Goal: Communication & Community: Ask a question

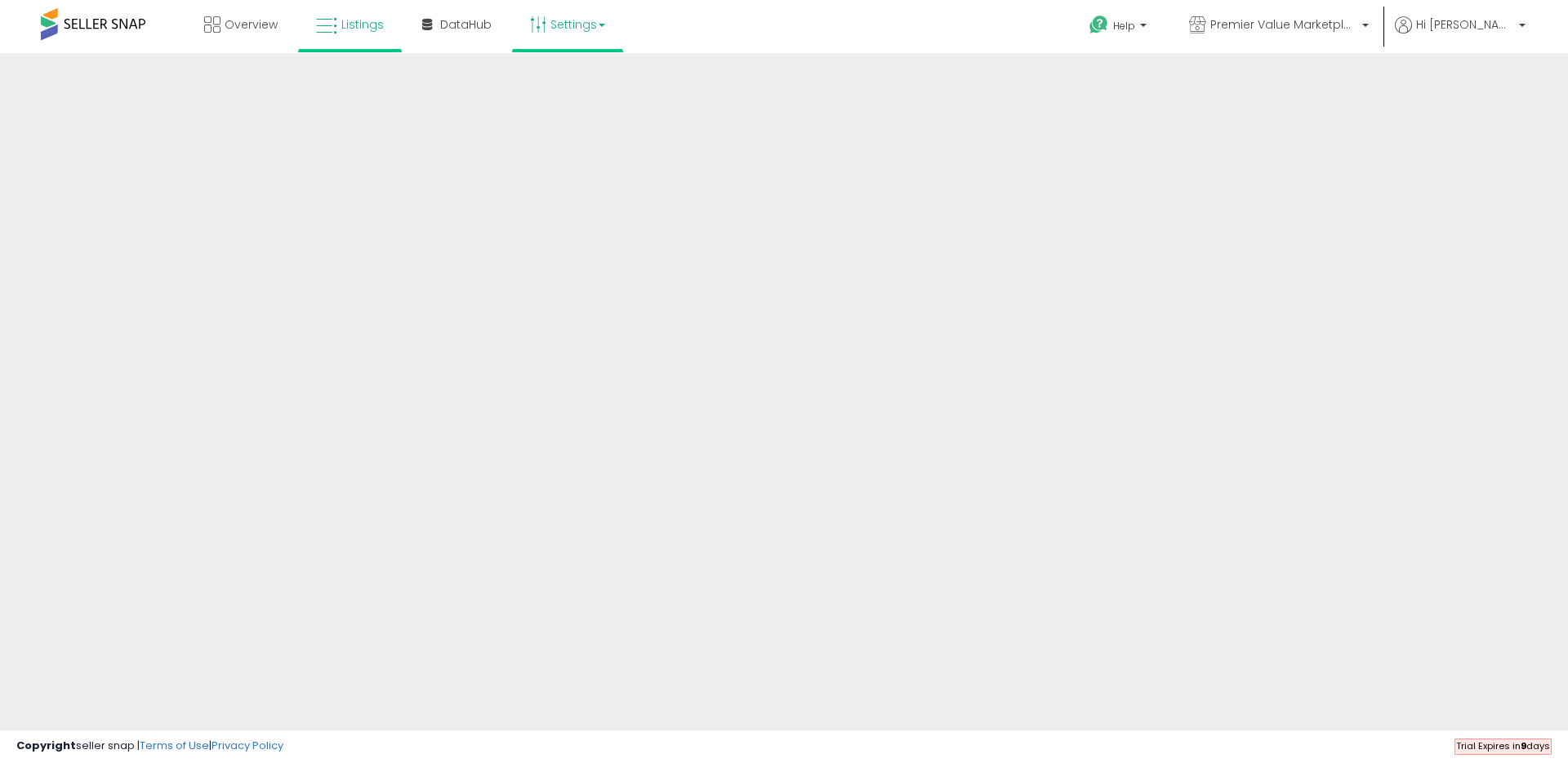
click at [576, 26] on link "Settings" at bounding box center [568, 24] width 99 height 49
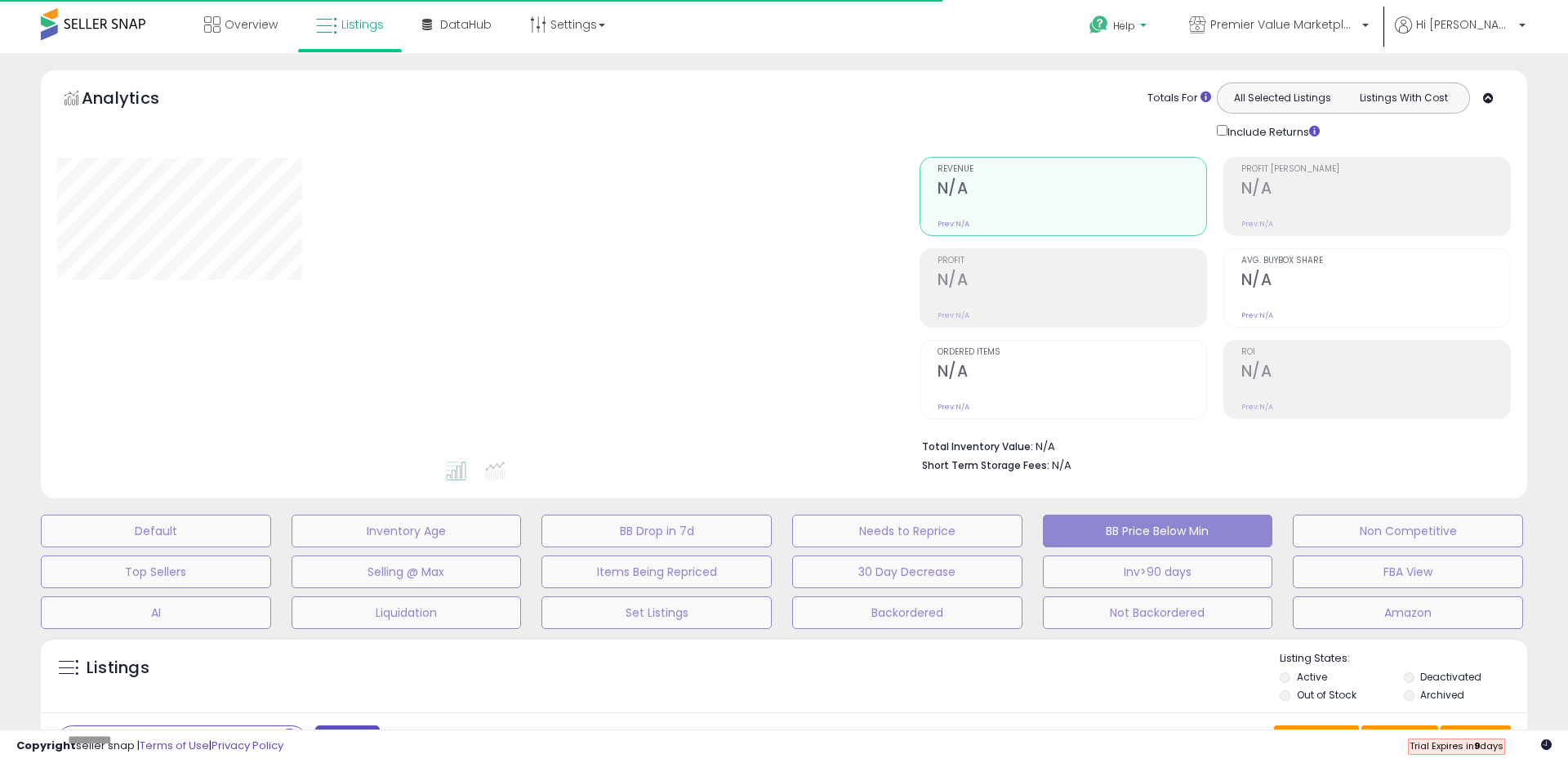
type input "****"
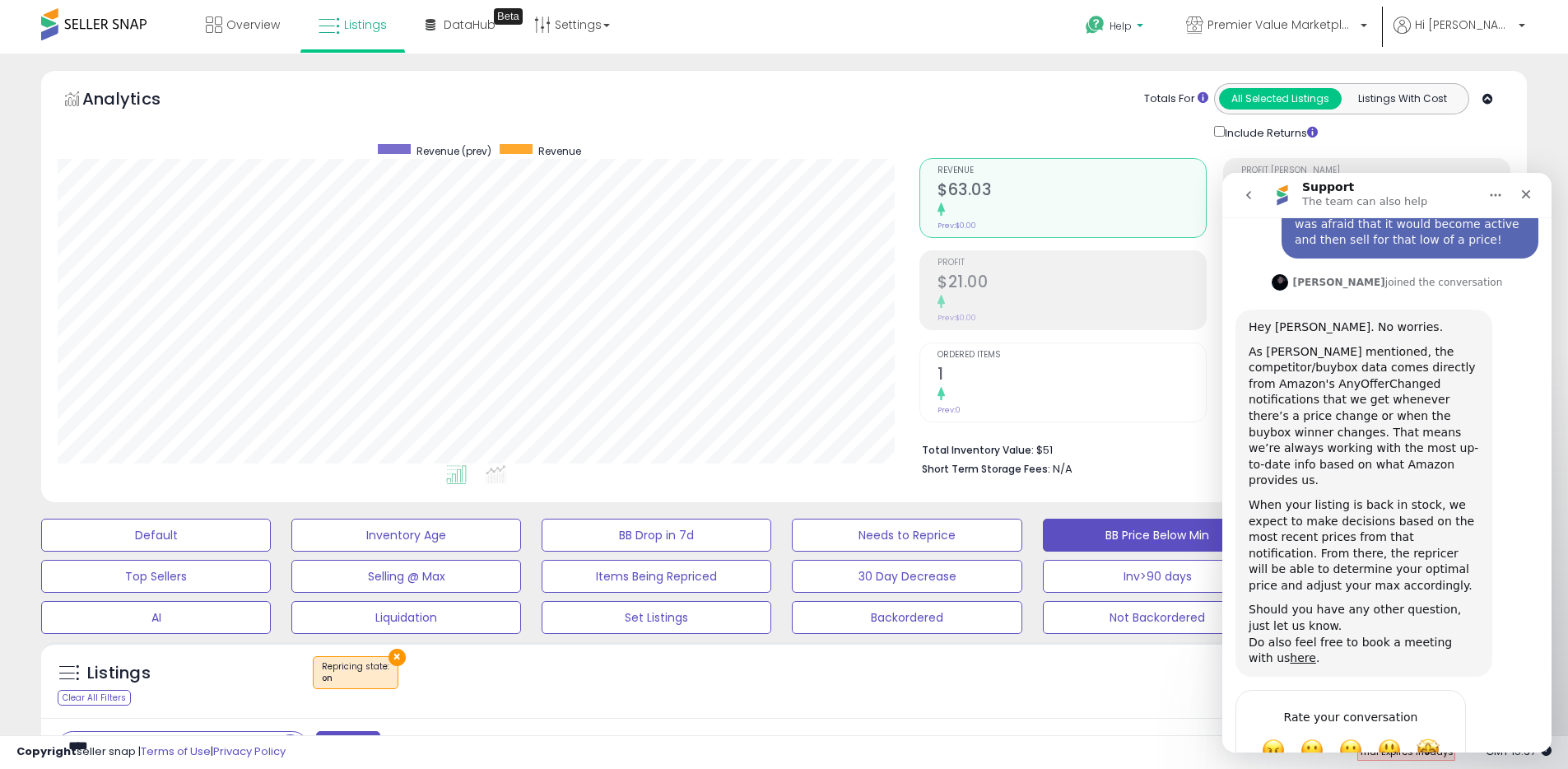
scroll to position [878, 0]
click at [1434, 732] on span "Amazing" at bounding box center [1428, 747] width 30 height 30
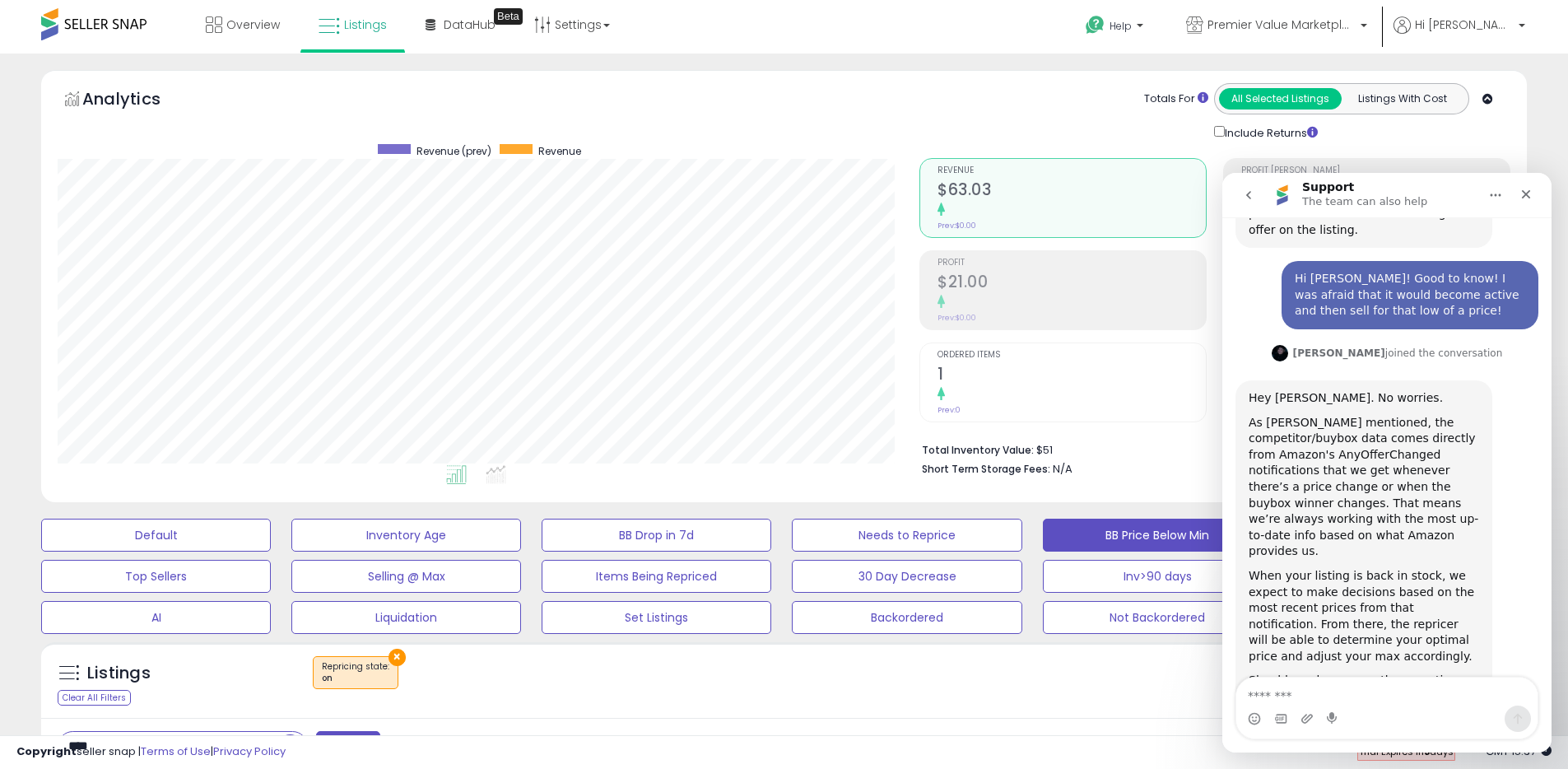
scroll to position [1051, 0]
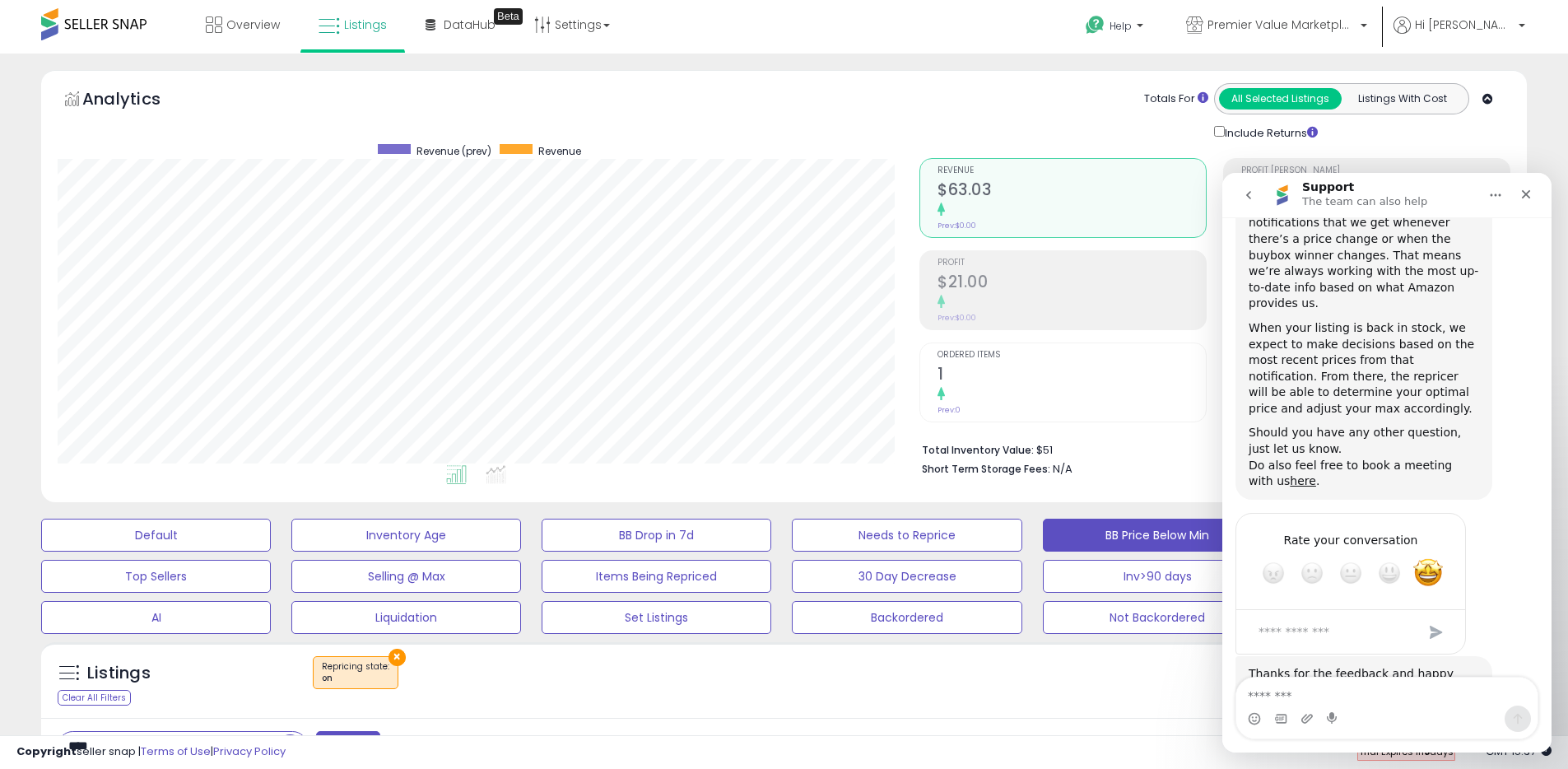
click at [1434, 616] on div "Submit" at bounding box center [1435, 632] width 32 height 32
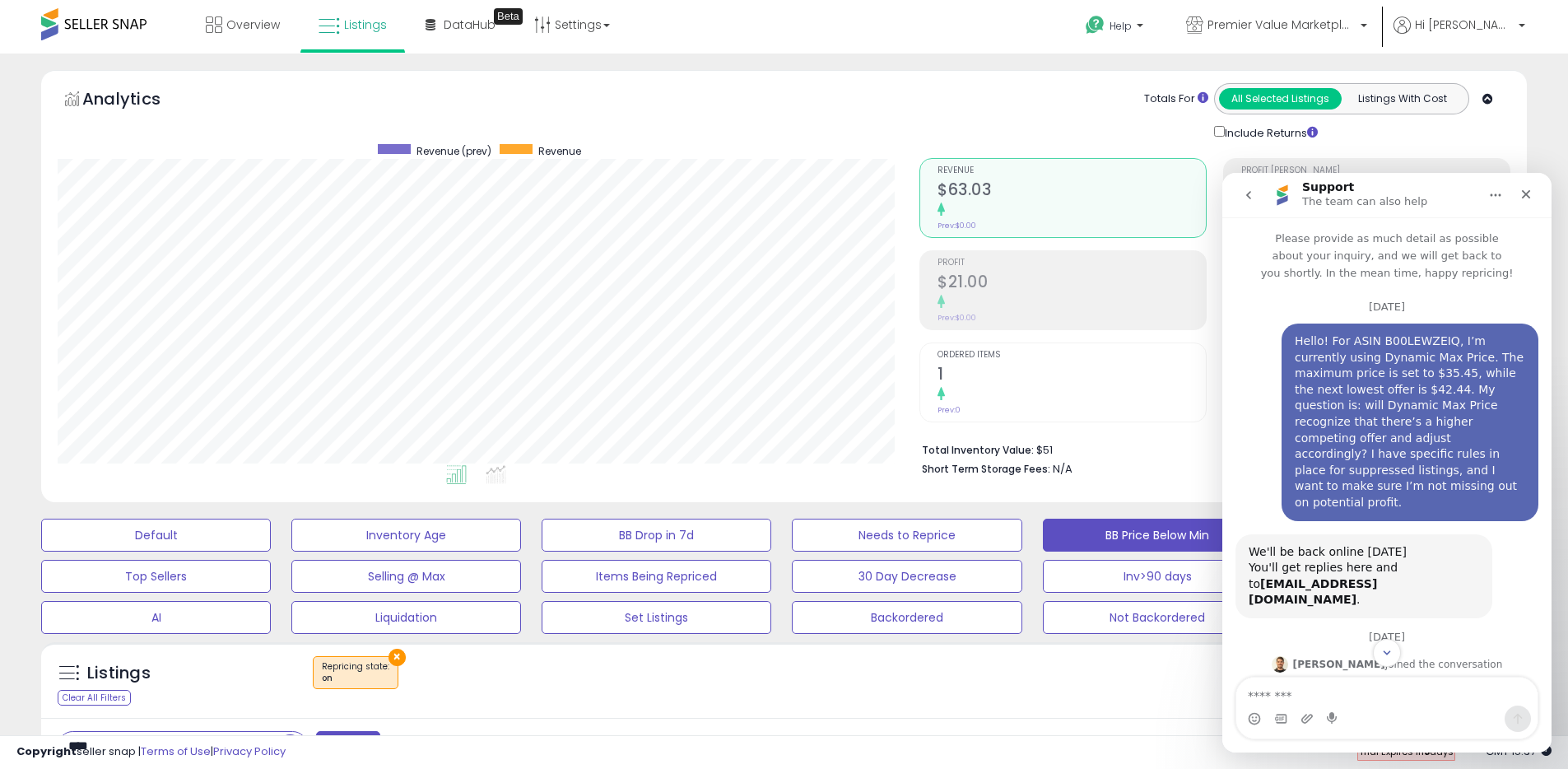
scroll to position [0, 0]
click at [1517, 196] on div "Close" at bounding box center [1526, 194] width 30 height 30
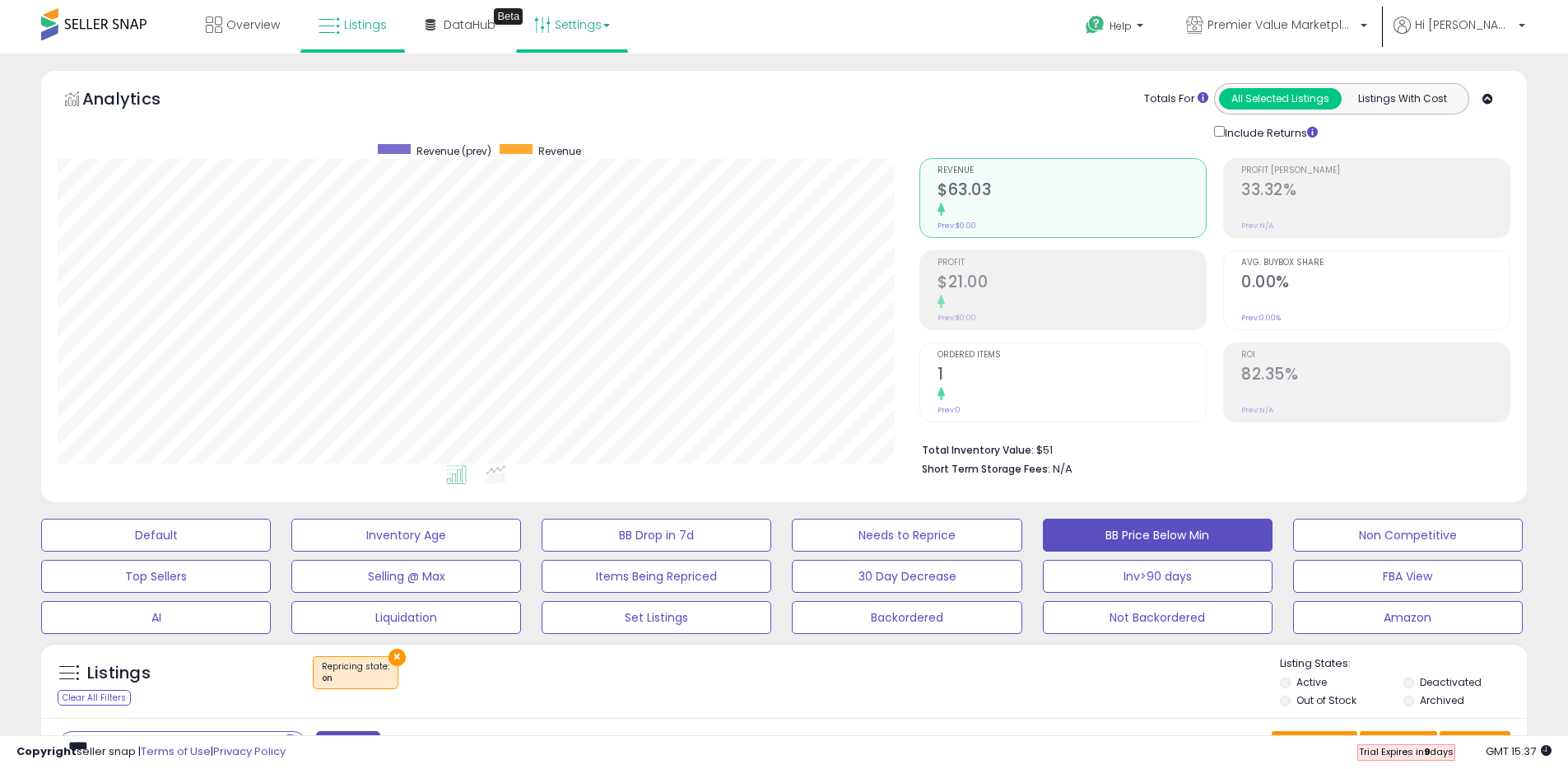
scroll to position [1051, 0]
click at [559, 32] on link "Settings" at bounding box center [572, 24] width 100 height 49
click at [571, 84] on link "Store settings" at bounding box center [574, 83] width 74 height 16
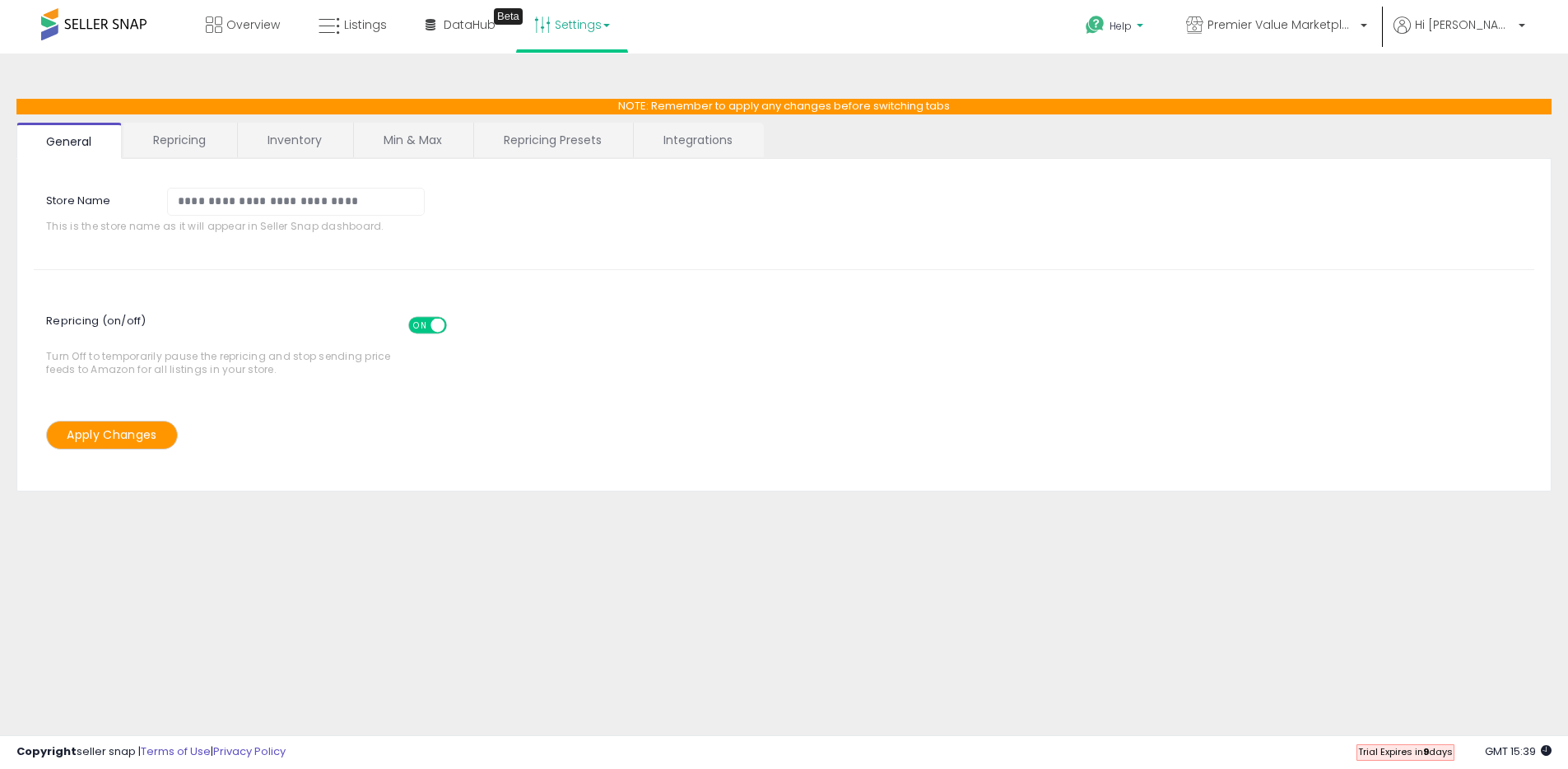
click at [1132, 24] on span "Help" at bounding box center [1121, 25] width 22 height 14
click at [1143, 187] on link "Request a Feature" at bounding box center [1115, 198] width 55 height 32
click at [575, 150] on link "Repricing Presets" at bounding box center [552, 139] width 157 height 34
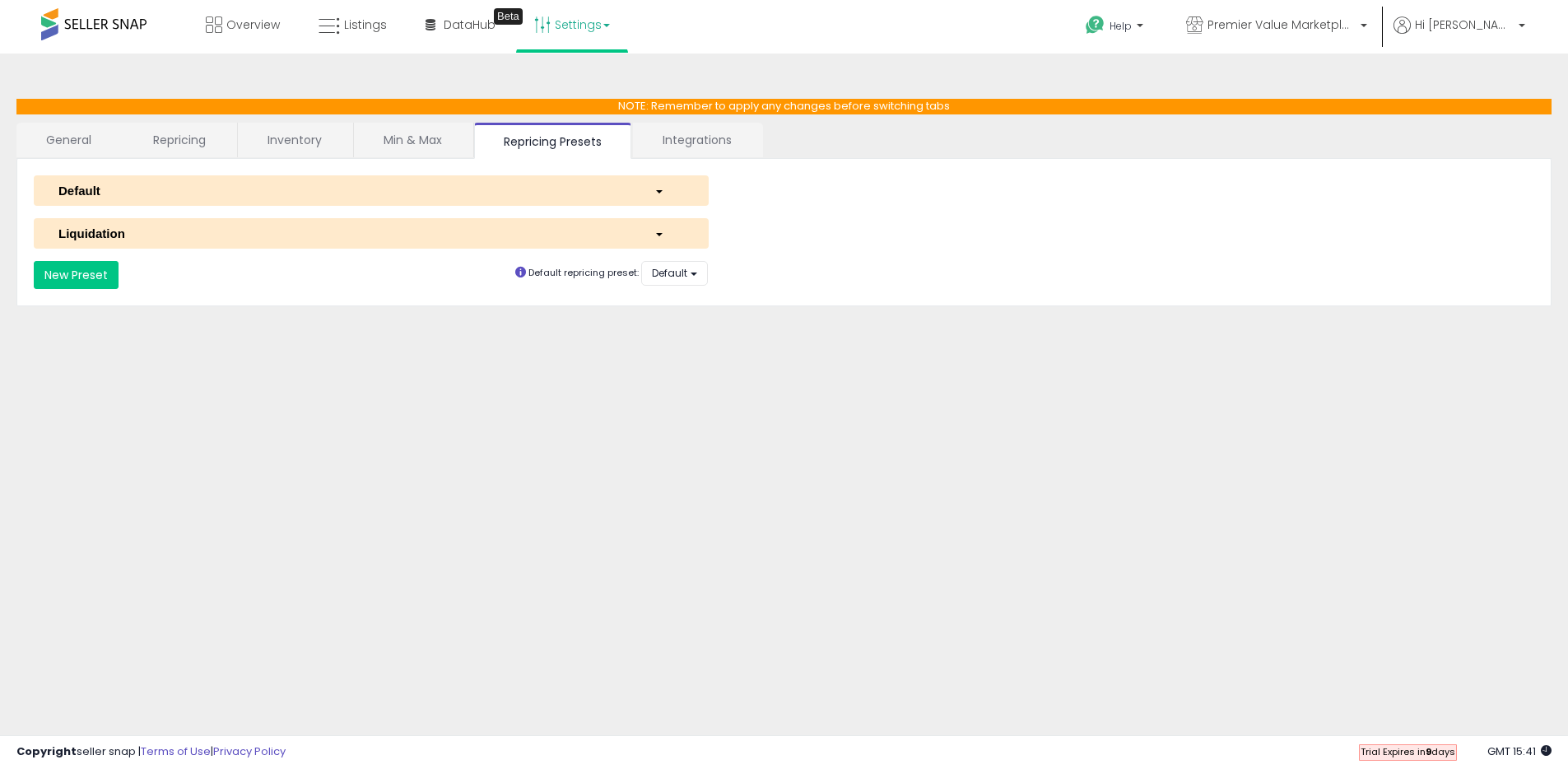
click at [739, 147] on link "Integrations" at bounding box center [697, 139] width 128 height 34
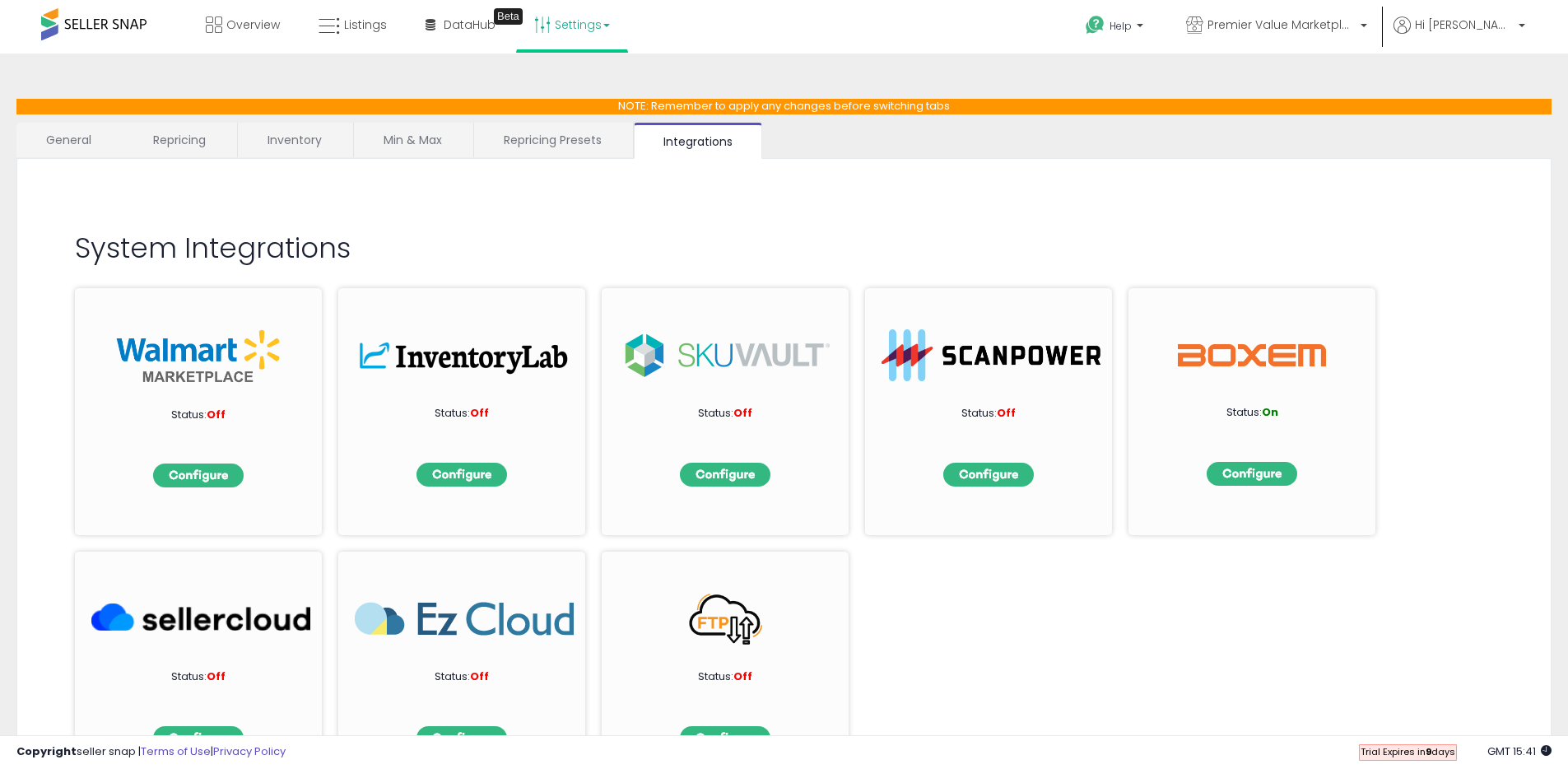
click at [559, 127] on link "Repricing Presets" at bounding box center [552, 139] width 157 height 34
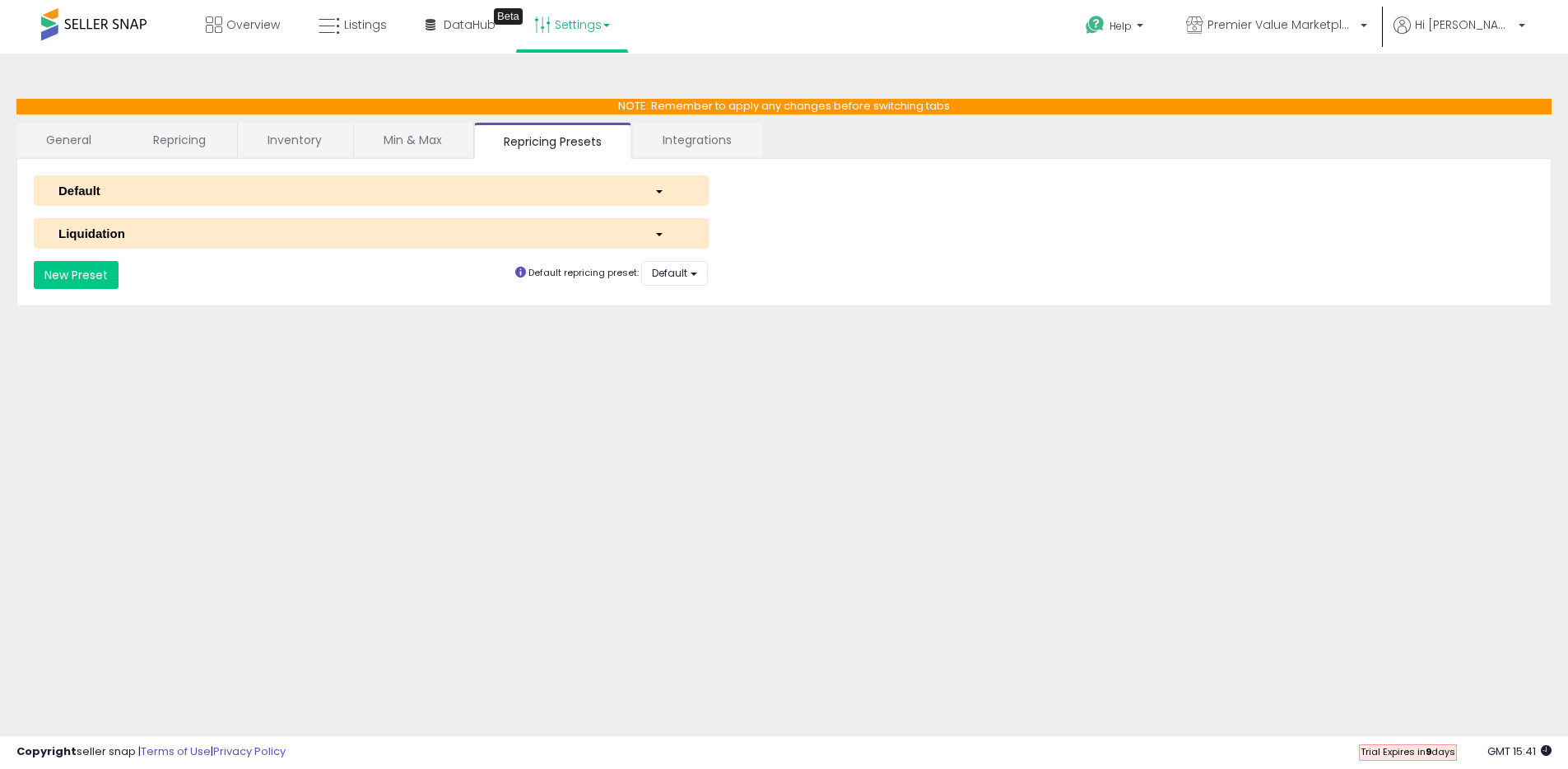
click at [685, 190] on div "button" at bounding box center [669, 190] width 55 height 18
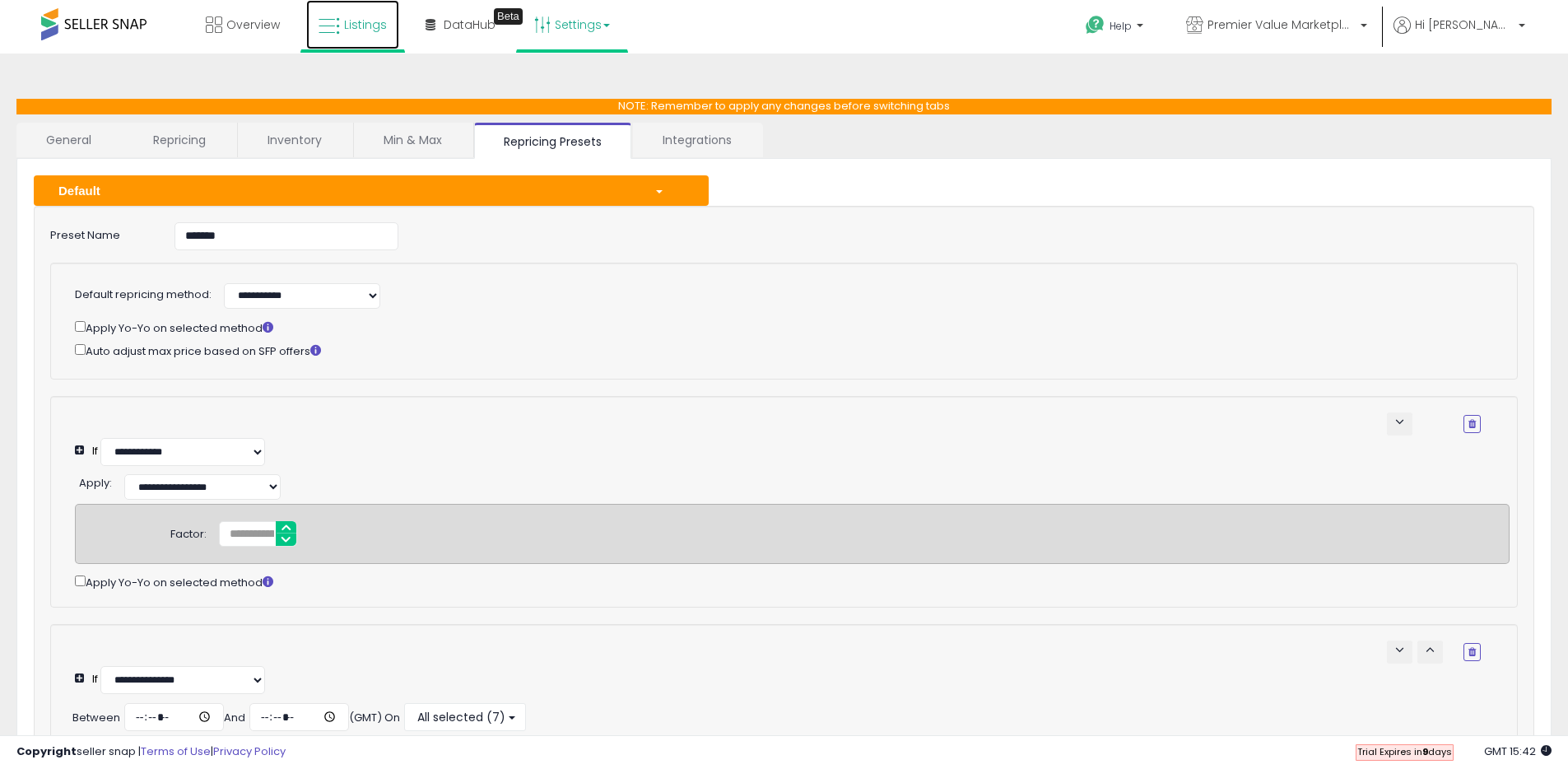
click at [355, 19] on span "Listings" at bounding box center [366, 25] width 43 height 17
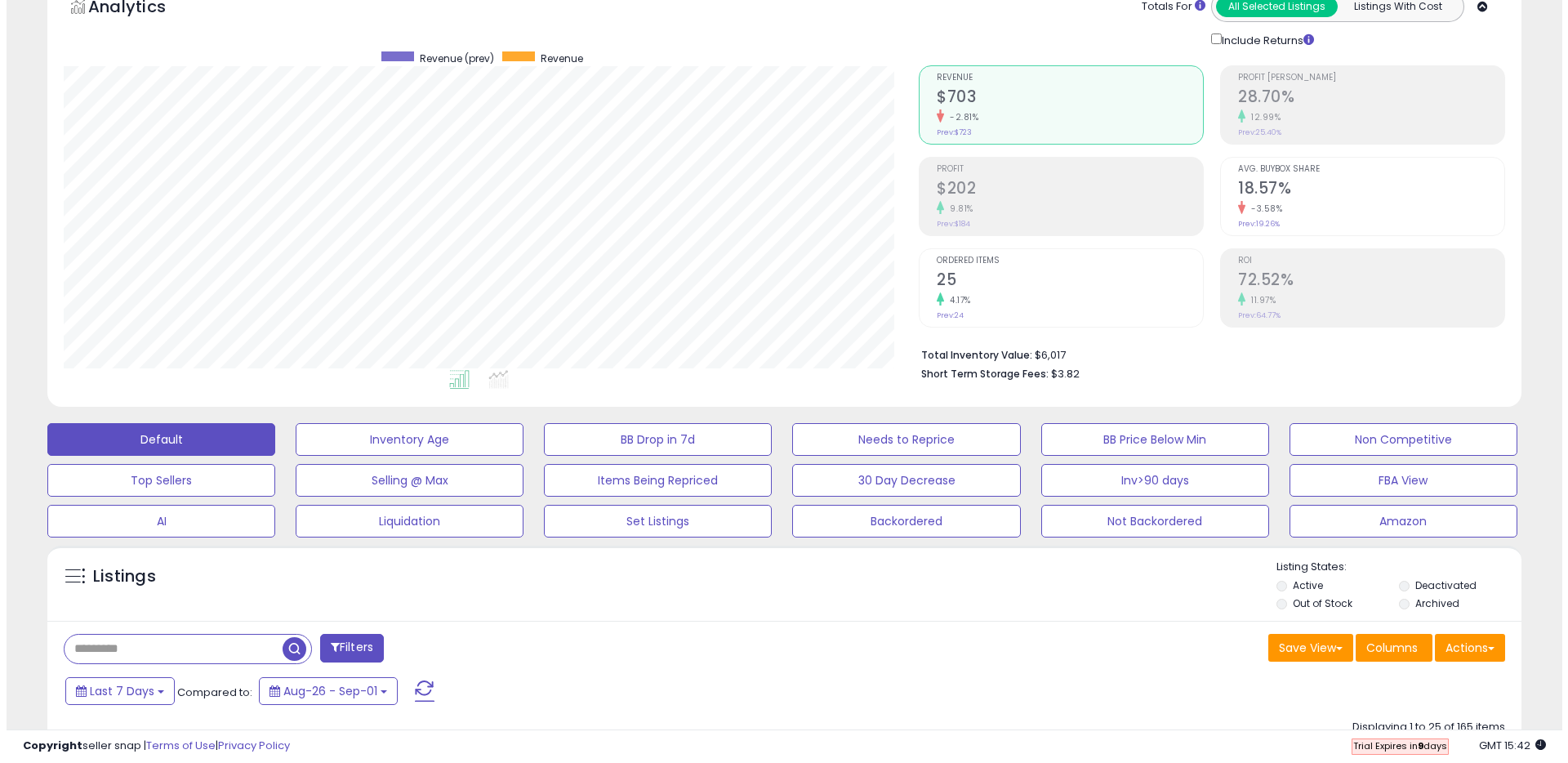
scroll to position [96, 0]
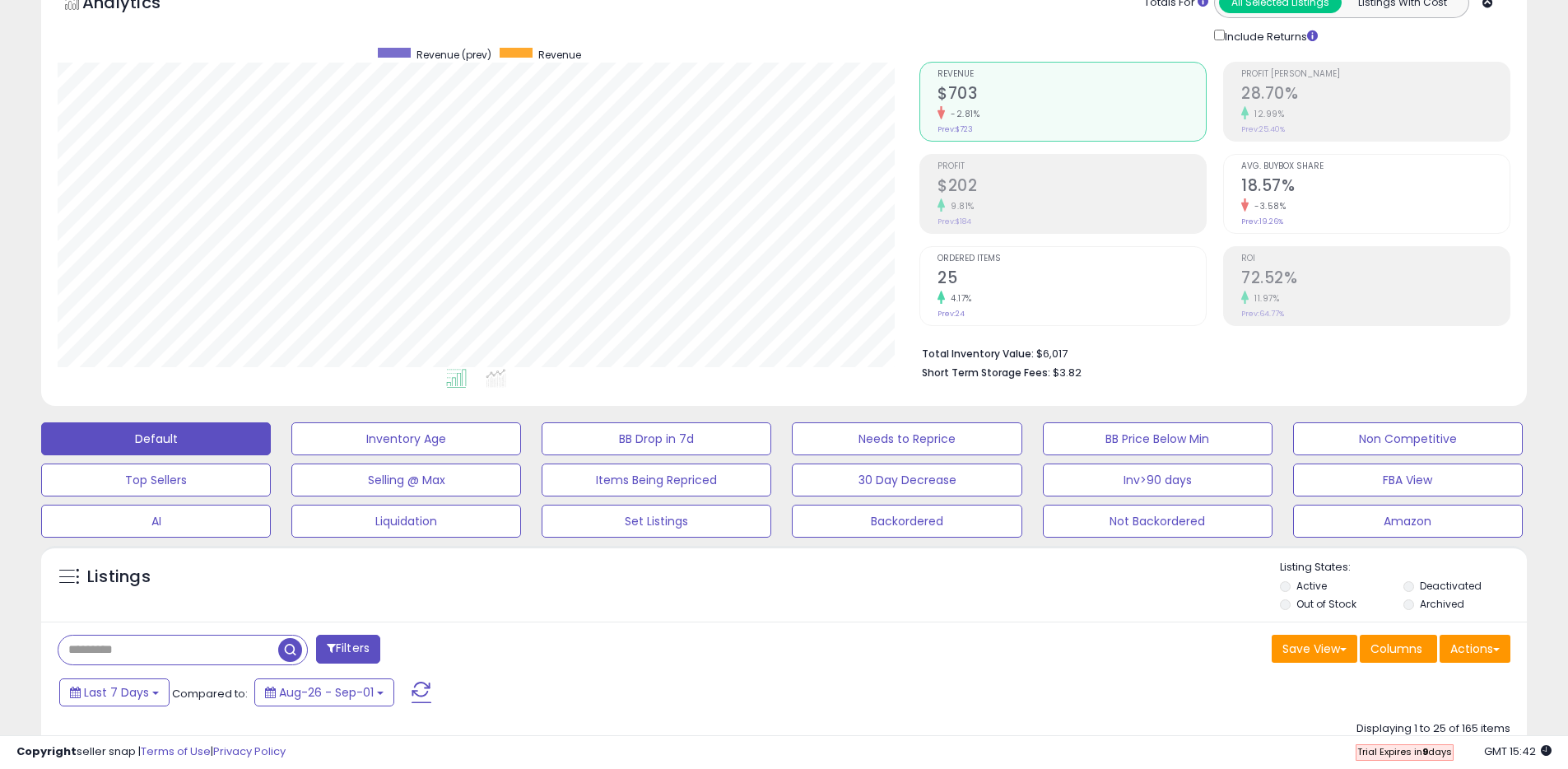
click at [1108, 200] on div "9.81%" at bounding box center [1072, 206] width 268 height 16
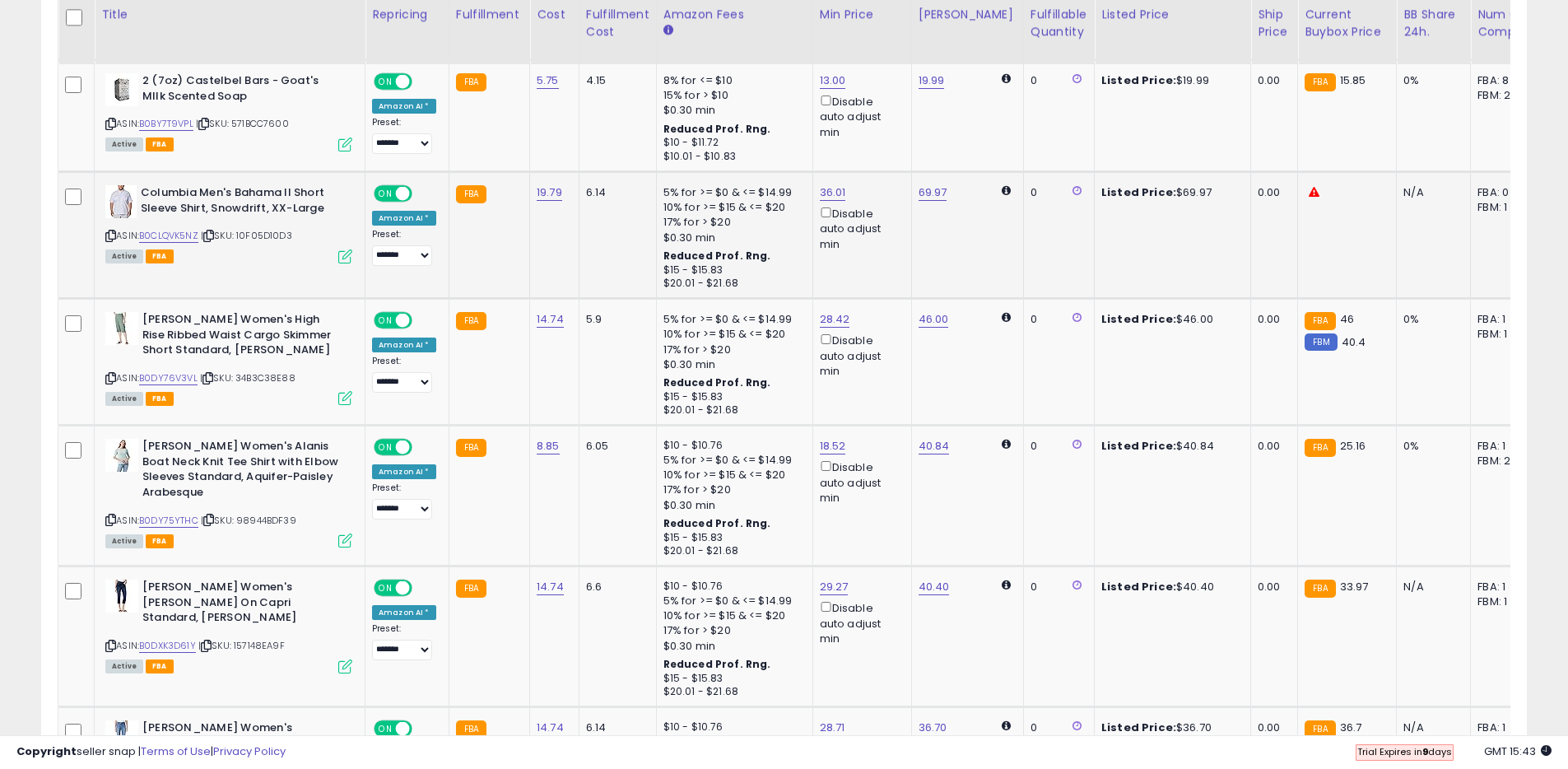
scroll to position [3520, 0]
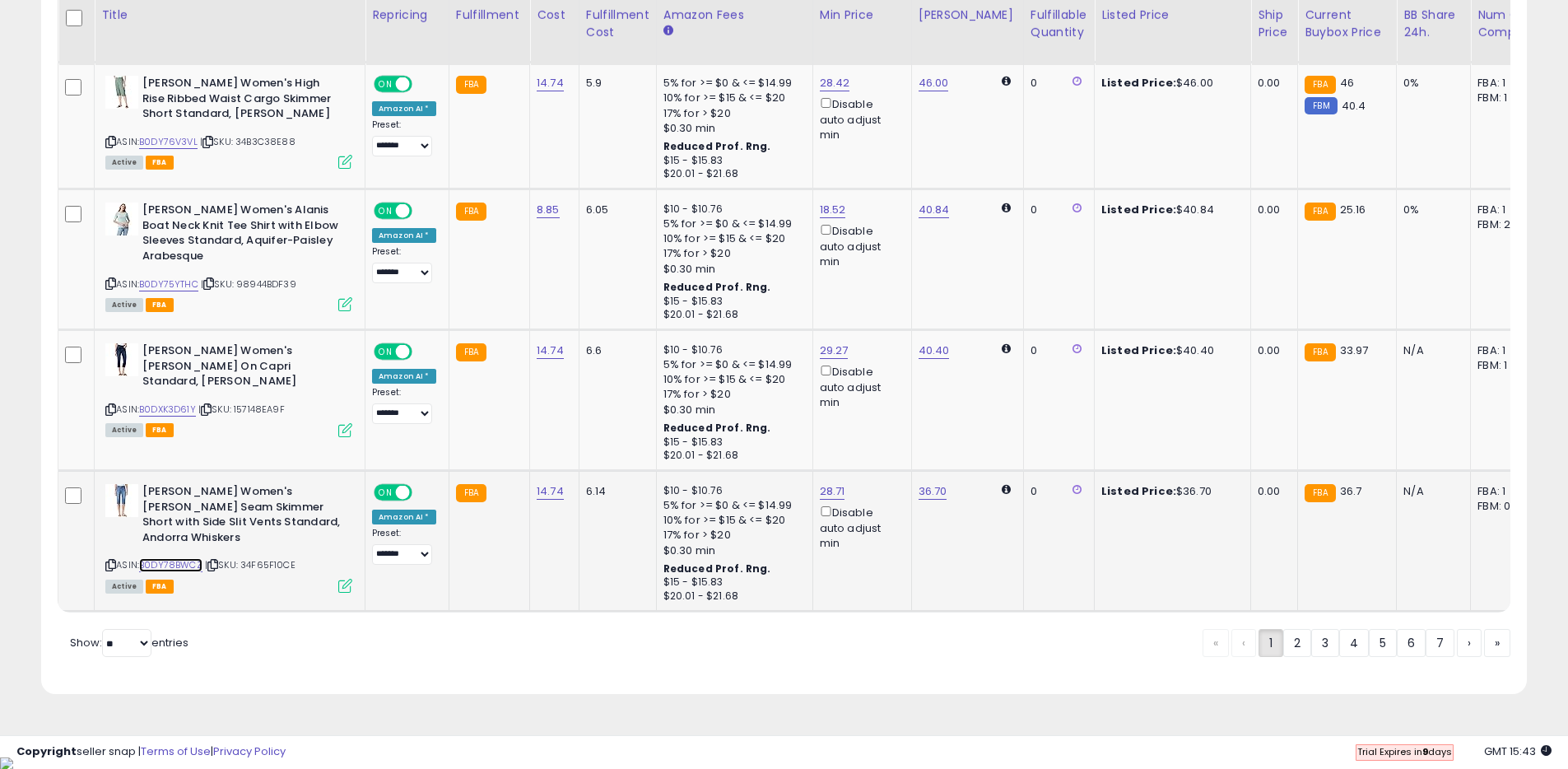
click at [164, 558] on link "B0DY78BWCZ" at bounding box center [171, 565] width 63 height 14
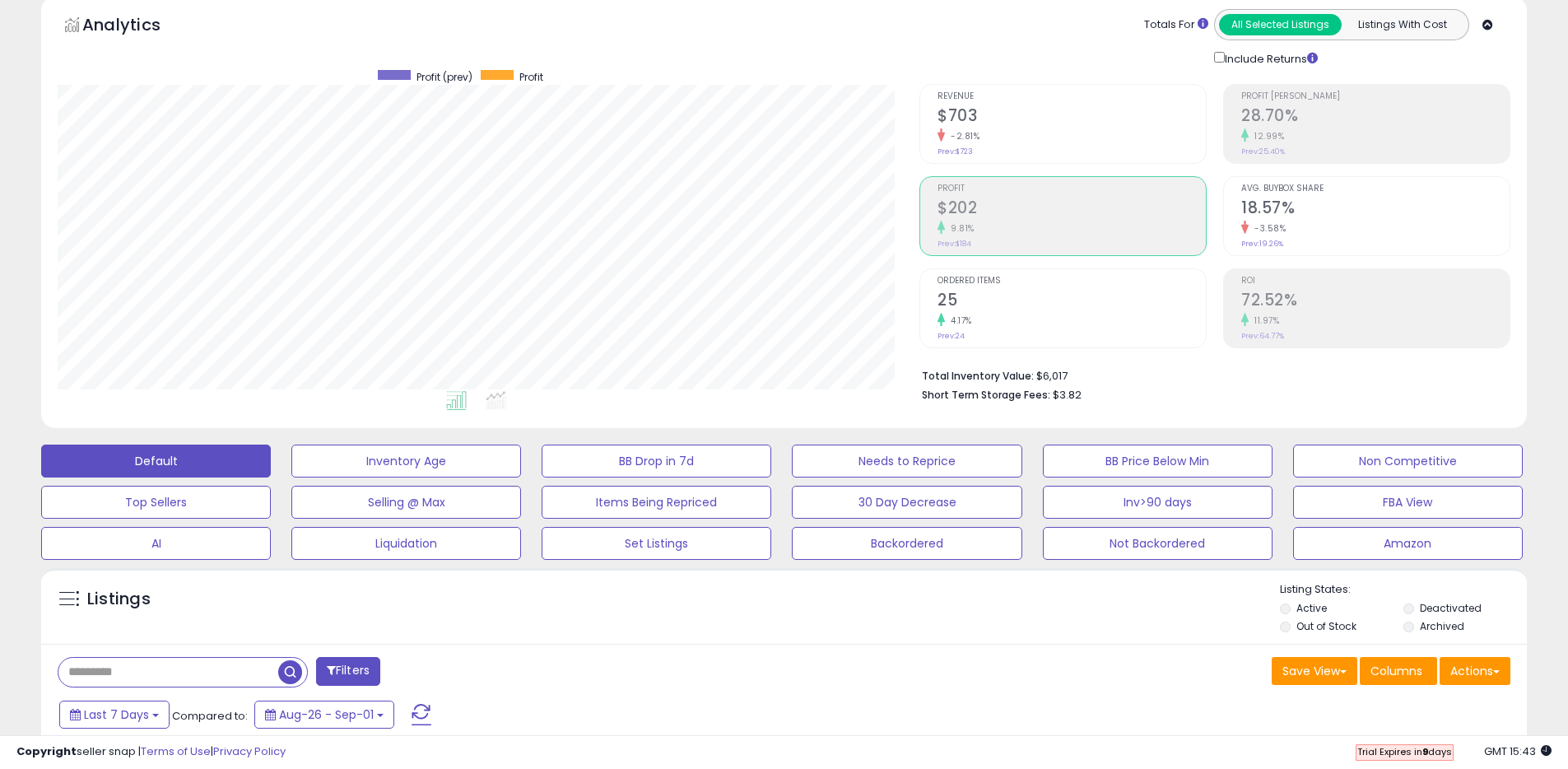
scroll to position [0, 0]
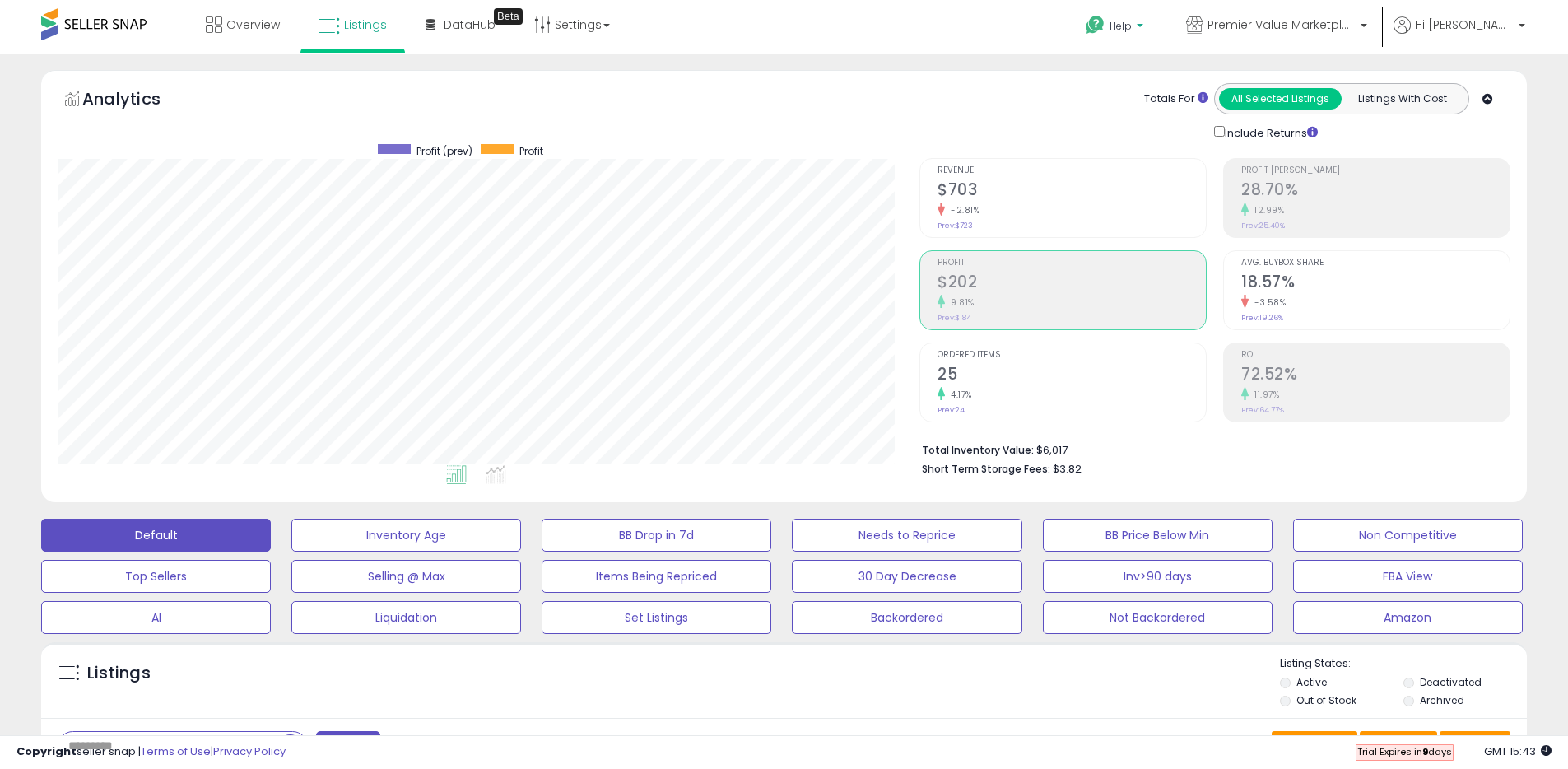
click at [1148, 32] on p "Help" at bounding box center [1115, 28] width 62 height 19
click at [1169, 92] on link "Contact Support" at bounding box center [1133, 87] width 89 height 16
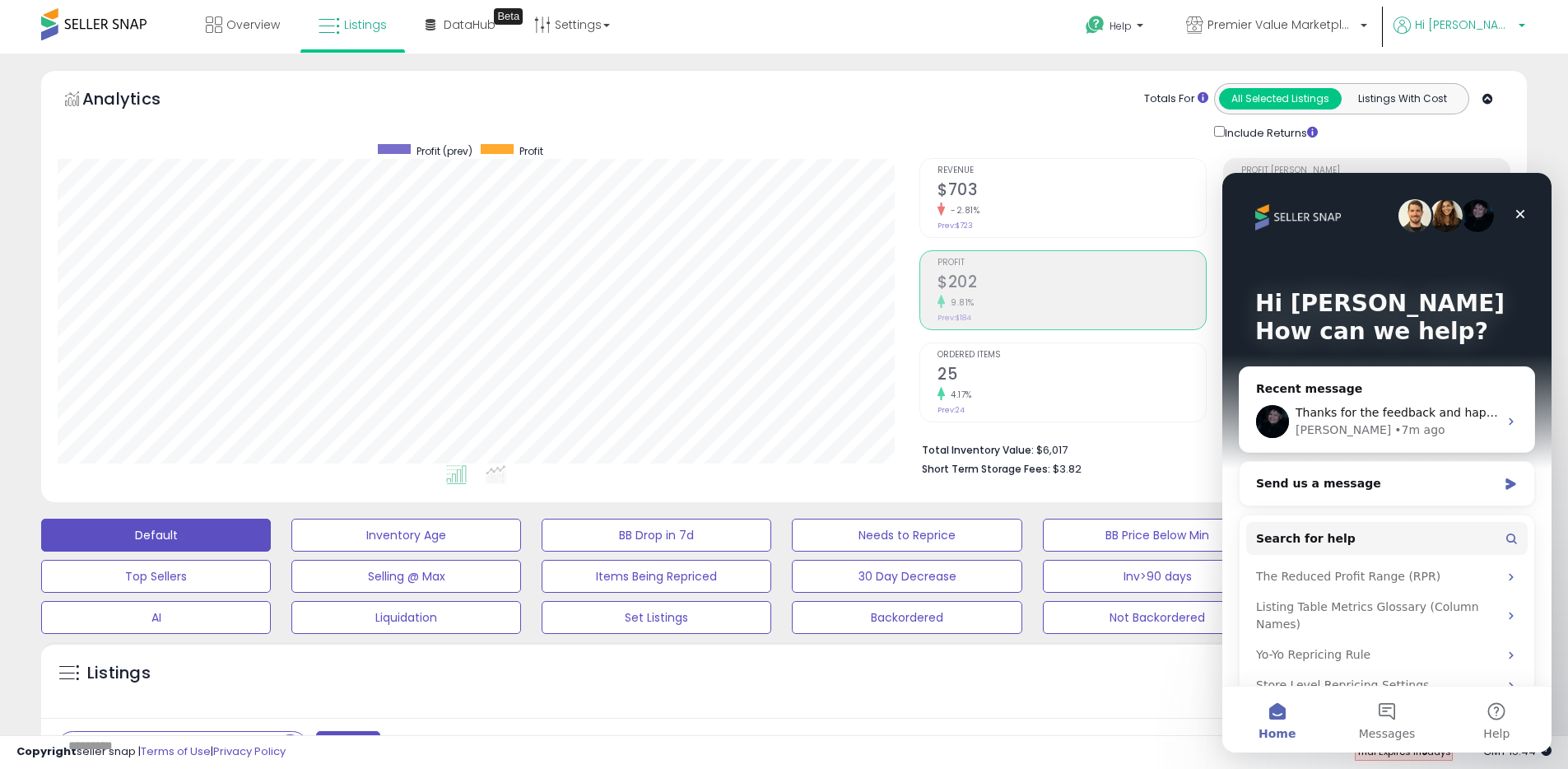
click at [1468, 33] on p "Hi [PERSON_NAME]" at bounding box center [1459, 27] width 132 height 20
click at [1106, 26] on icon at bounding box center [1095, 25] width 20 height 20
click at [1175, 83] on link "Contact Support" at bounding box center [1133, 87] width 89 height 16
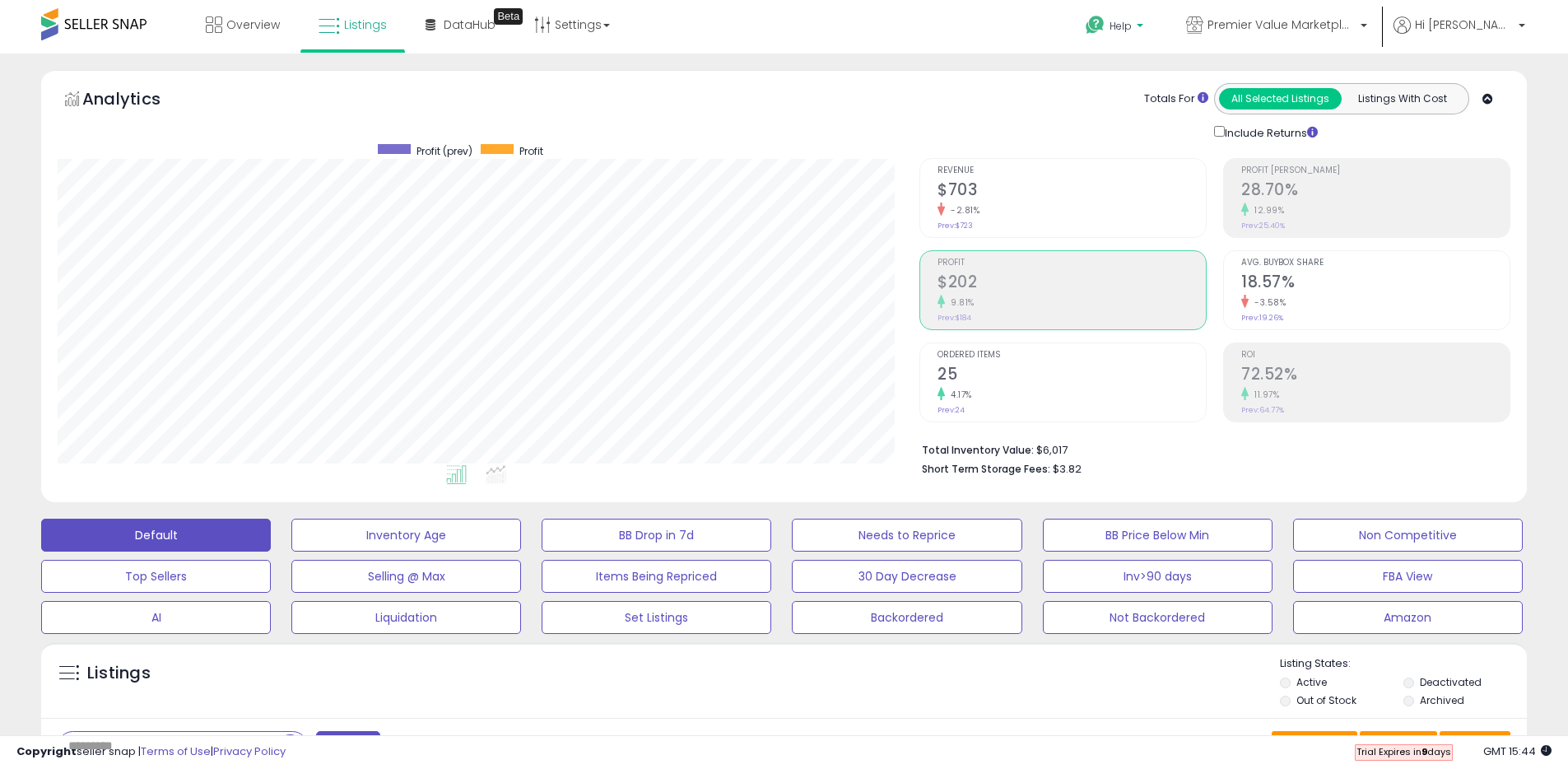
click at [1132, 31] on span "Help" at bounding box center [1121, 25] width 22 height 14
click at [1177, 91] on link "Contact Support" at bounding box center [1133, 87] width 89 height 16
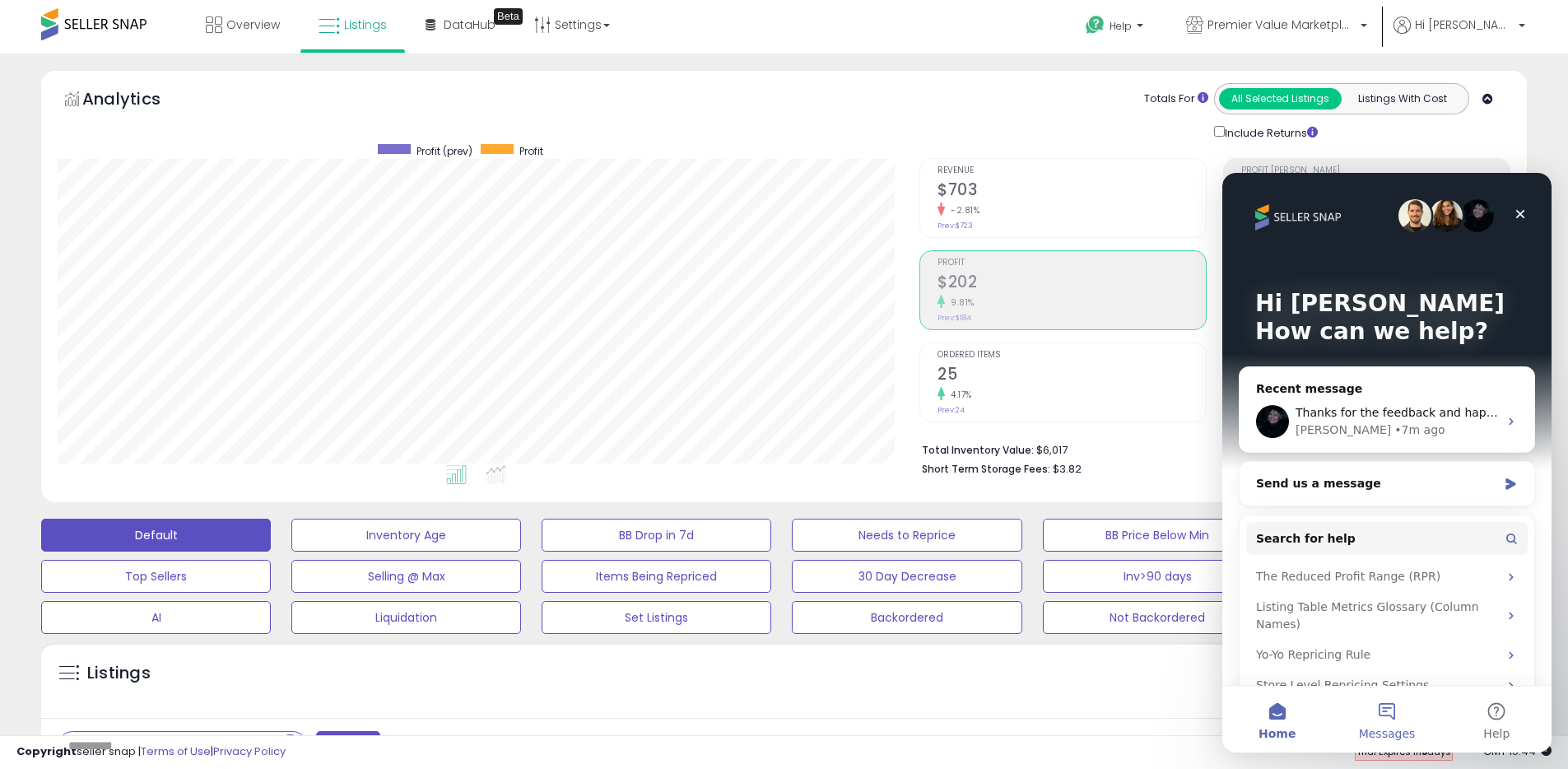
click at [1382, 727] on span "Messages" at bounding box center [1387, 733] width 57 height 11
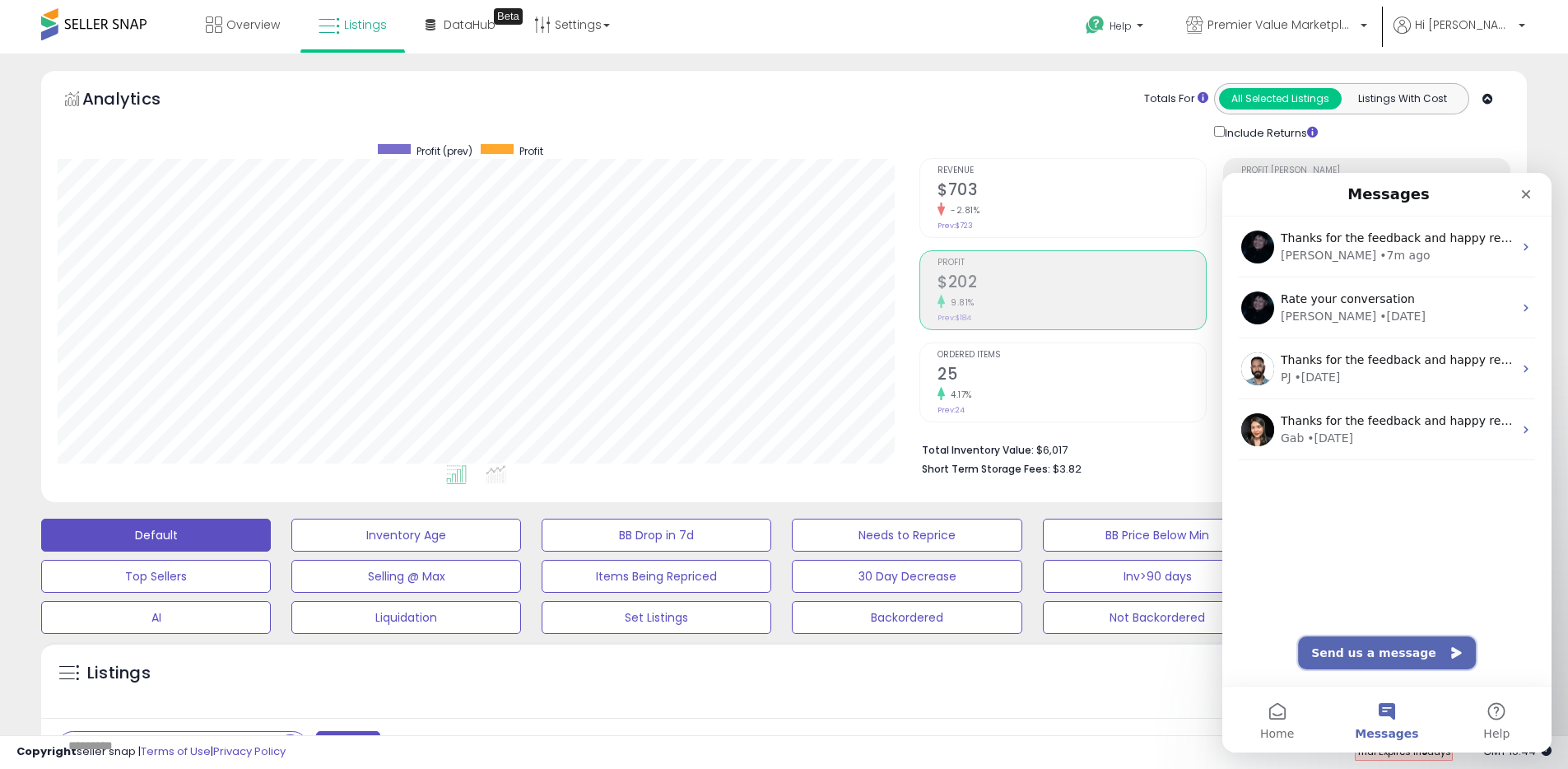
click at [1381, 660] on button "Send us a message" at bounding box center [1387, 652] width 178 height 32
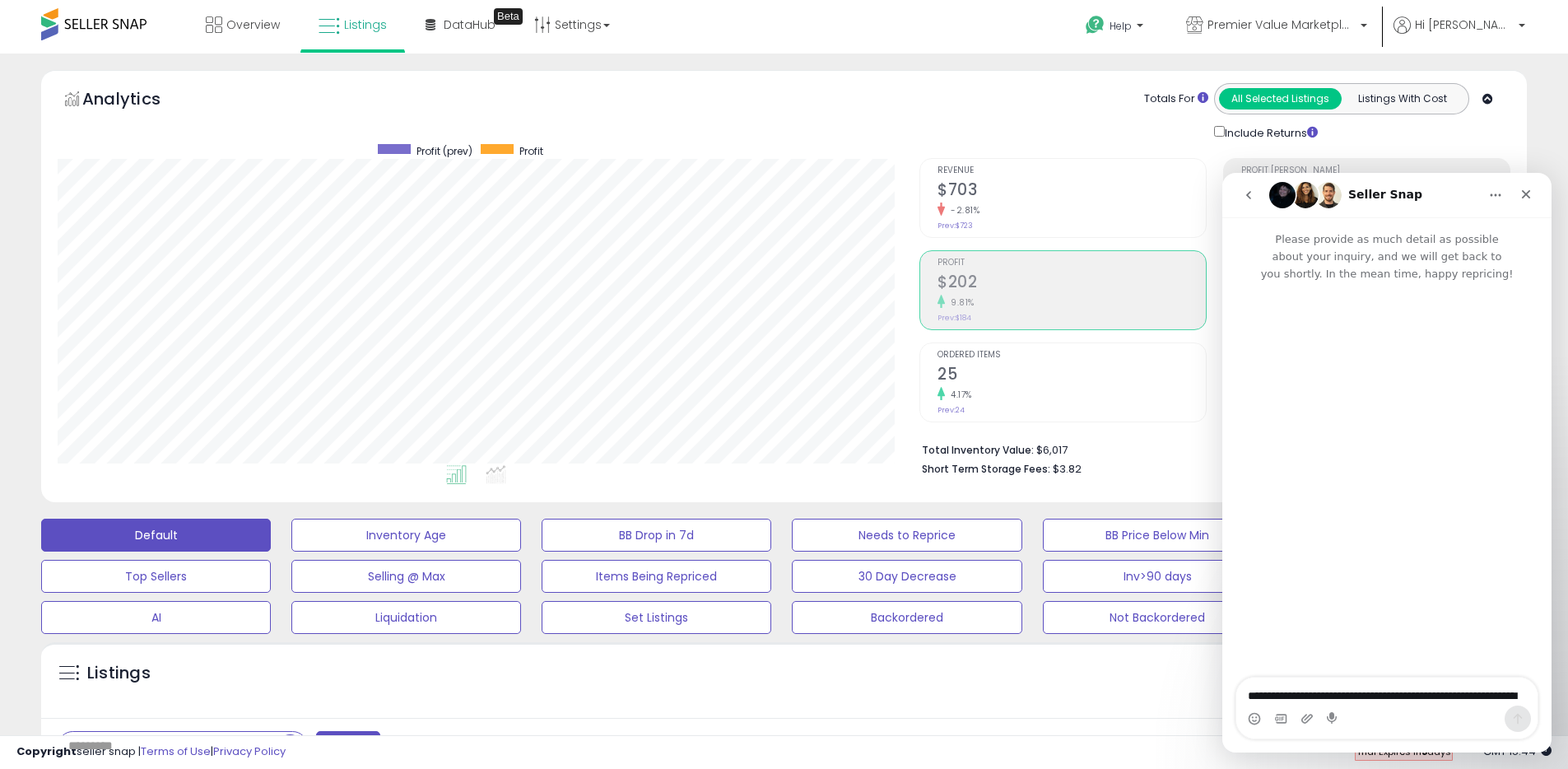
scroll to position [13, 0]
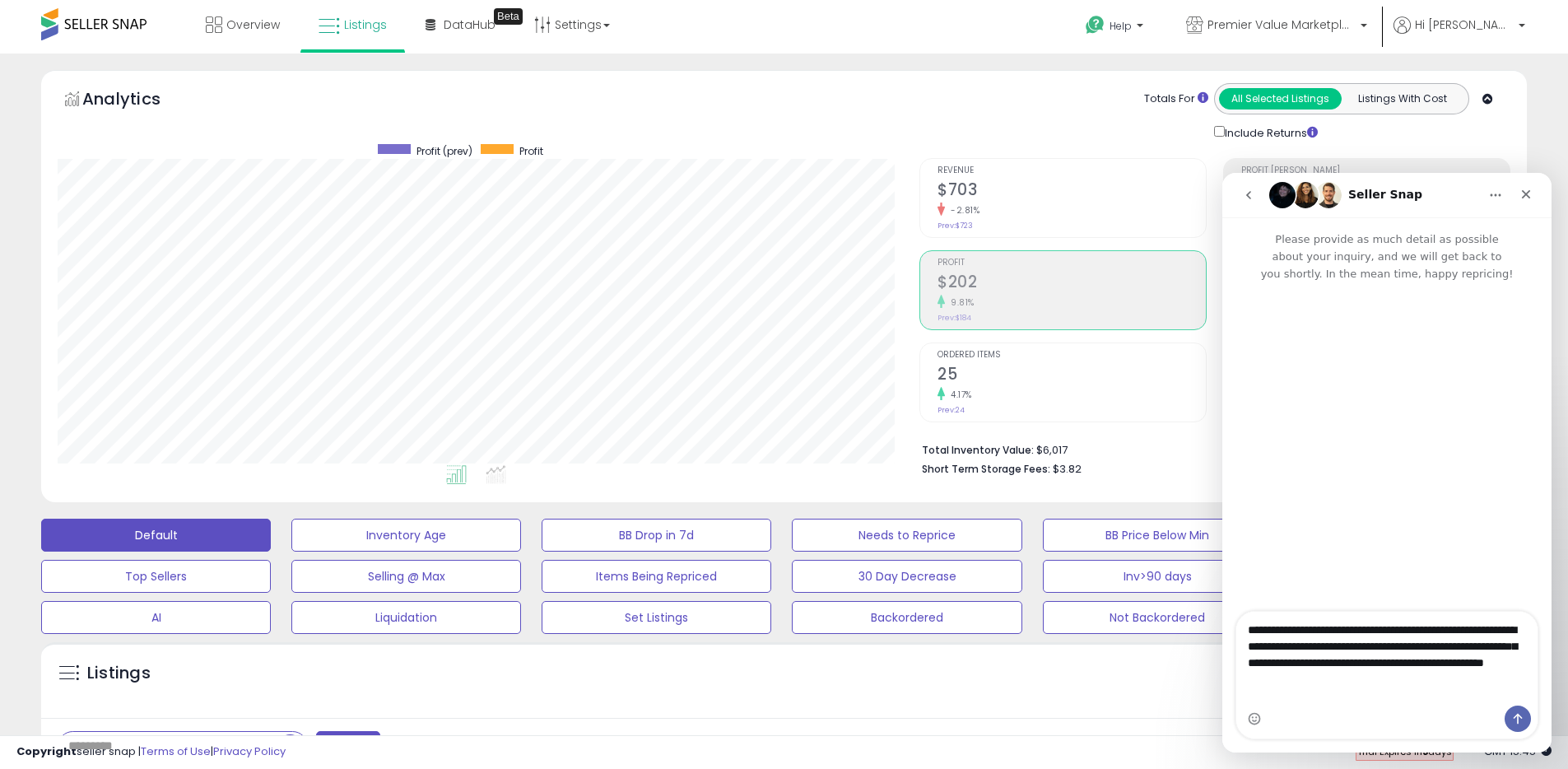
type textarea "**********"
click at [1526, 722] on button "Send a message…" at bounding box center [1518, 718] width 26 height 26
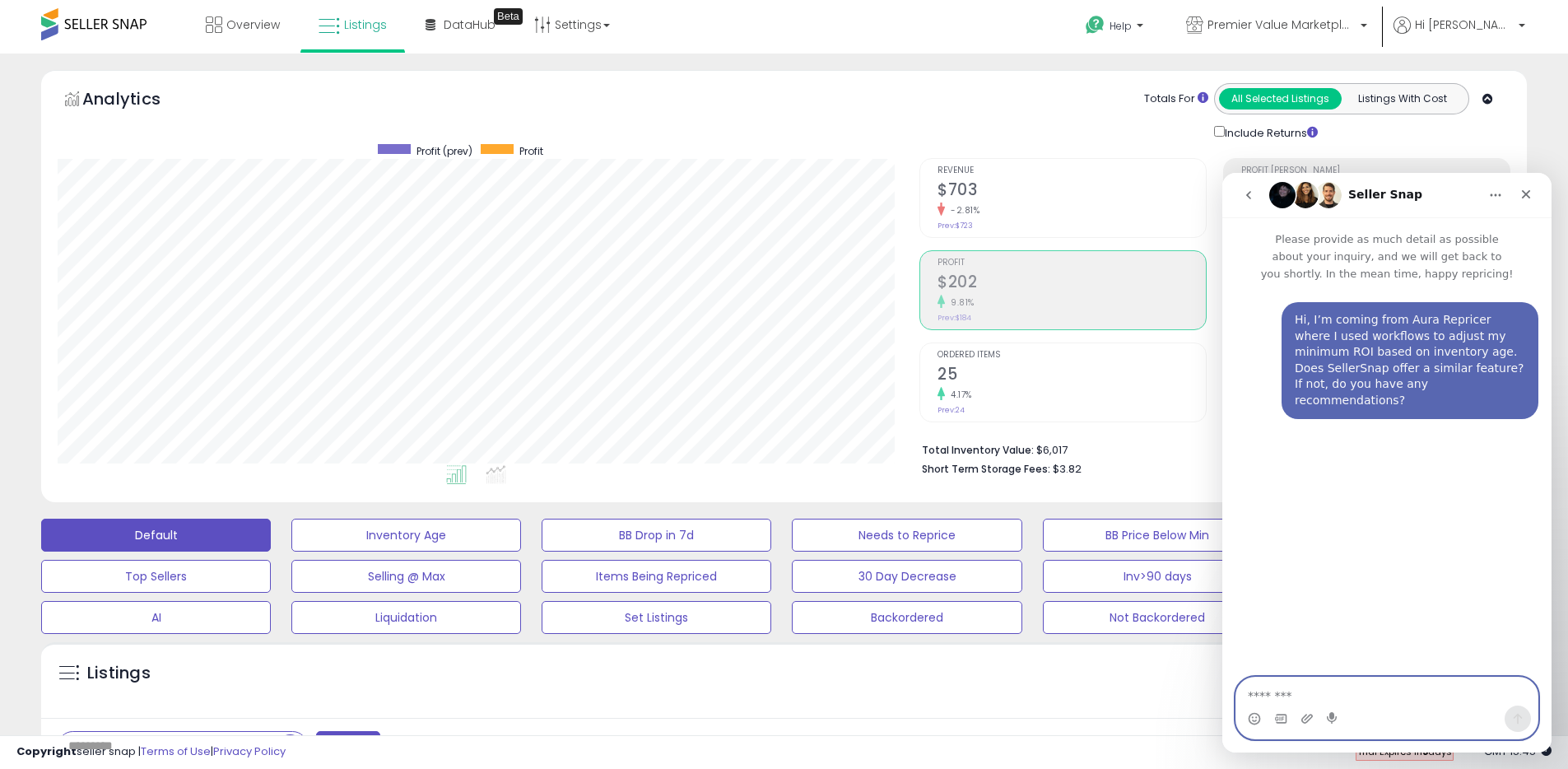
scroll to position [0, 0]
